Goal: Transaction & Acquisition: Purchase product/service

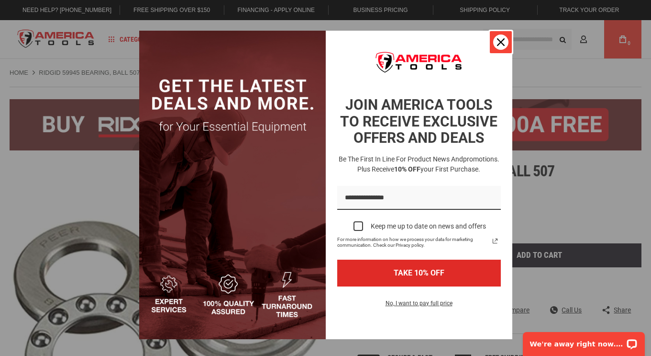
click at [498, 41] on icon "close icon" at bounding box center [501, 42] width 8 height 8
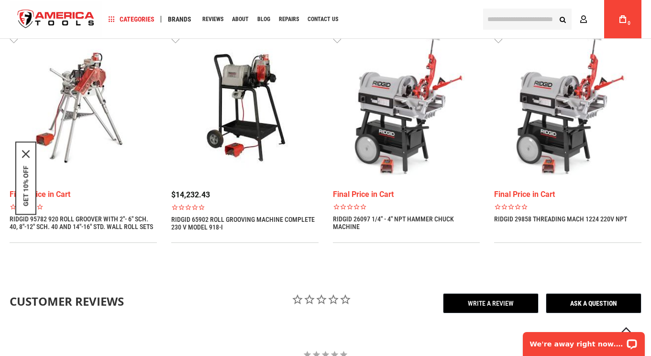
scroll to position [718, 0]
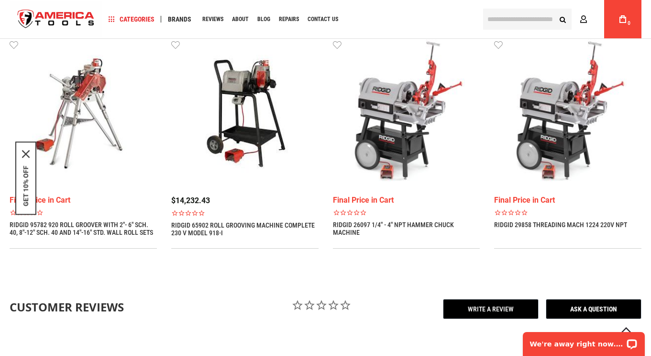
click at [409, 119] on img at bounding box center [406, 112] width 147 height 147
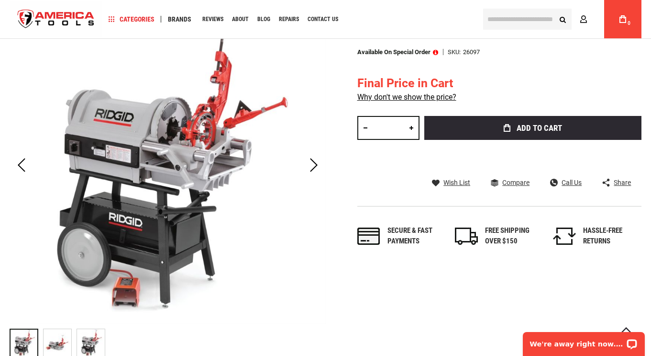
scroll to position [144, 0]
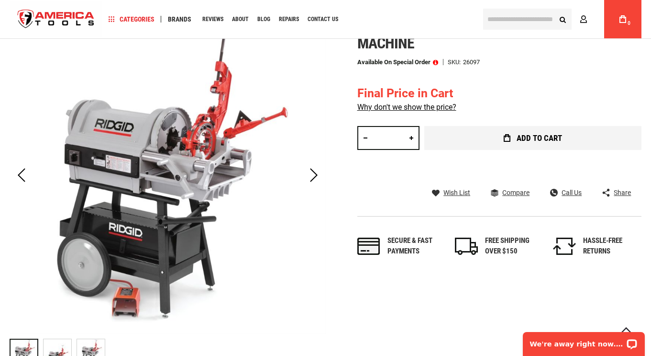
click at [492, 134] on button "Add to Cart" at bounding box center [533, 138] width 217 height 24
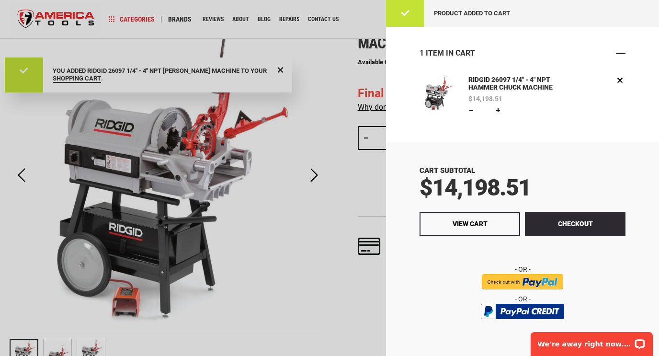
click at [615, 53] on span "Close" at bounding box center [620, 53] width 10 height 10
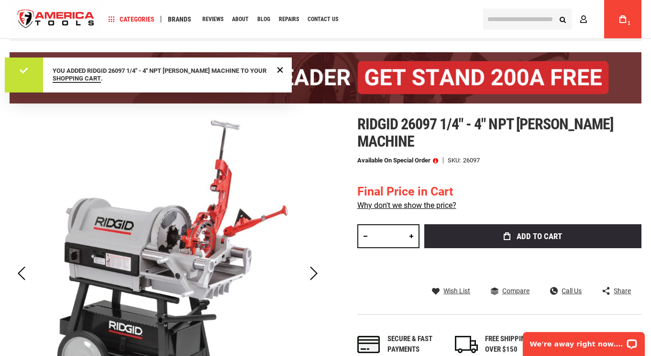
scroll to position [0, 0]
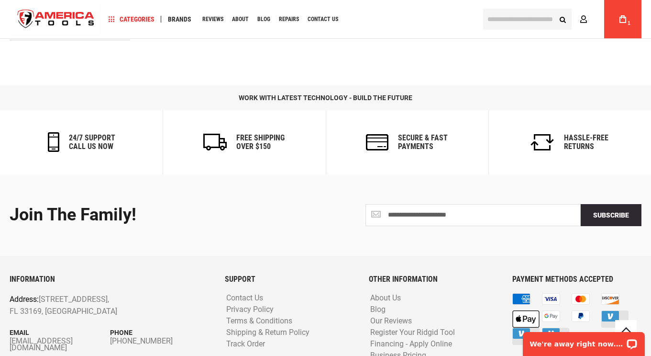
scroll to position [1089, 0]
